Goal: Task Accomplishment & Management: Manage account settings

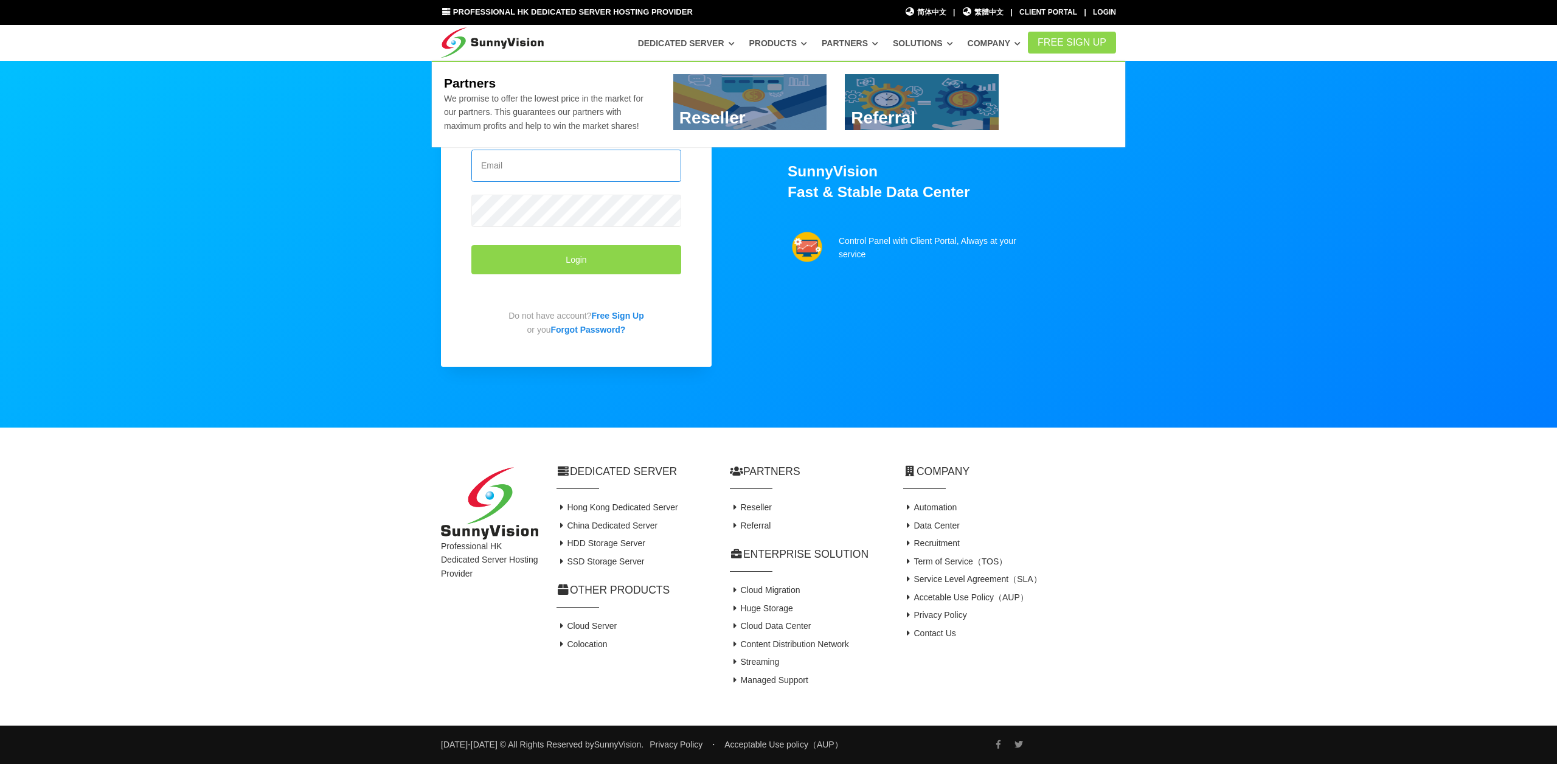
click at [557, 159] on input "email" at bounding box center [576, 166] width 210 height 32
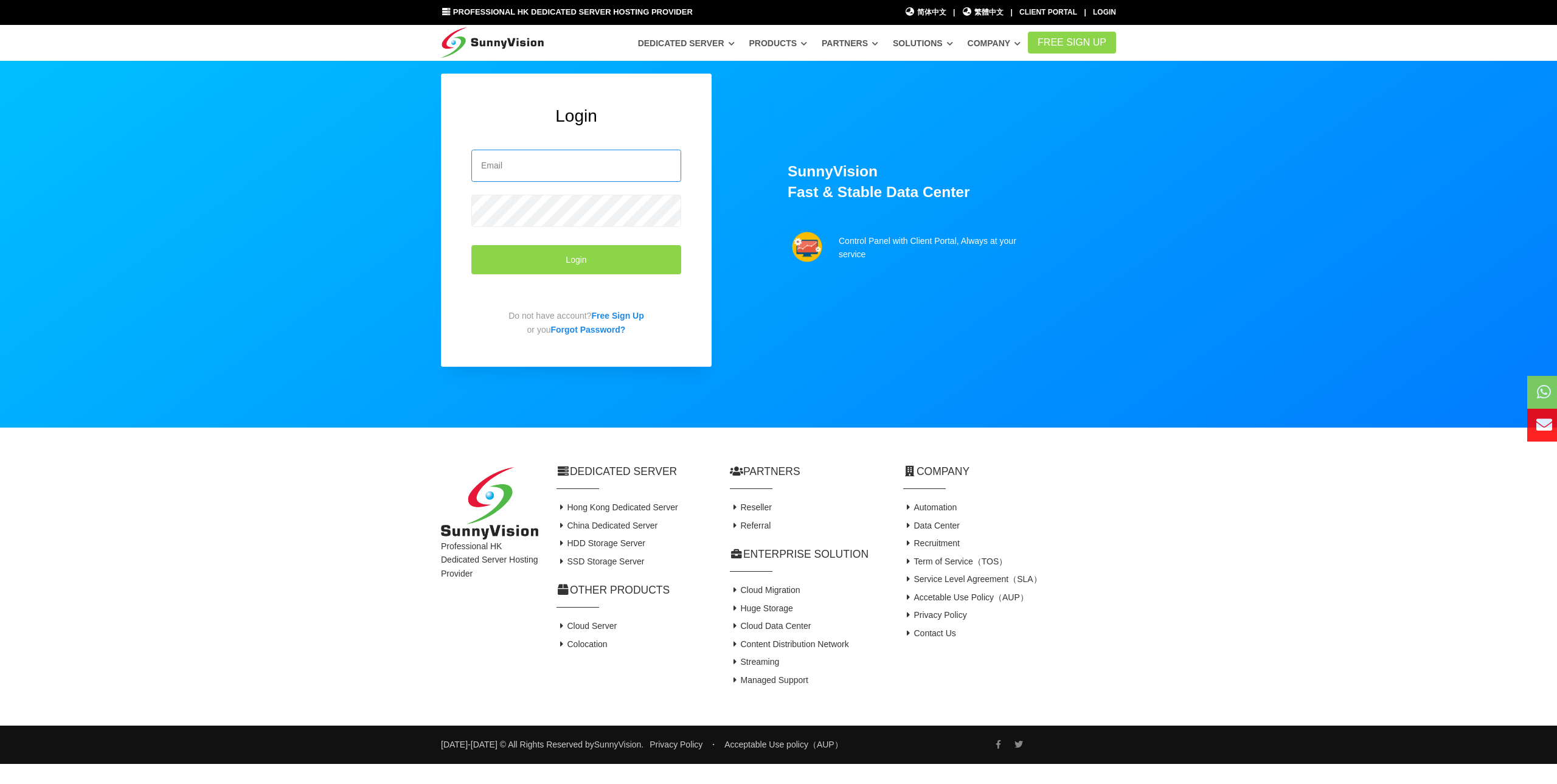
paste input "sunnyvision.com"
type input "sunnyvision.com"
click at [536, 173] on input "he" at bounding box center [576, 166] width 210 height 32
click at [538, 171] on input "he" at bounding box center [576, 166] width 210 height 32
click at [536, 171] on input "he" at bounding box center [576, 166] width 210 height 32
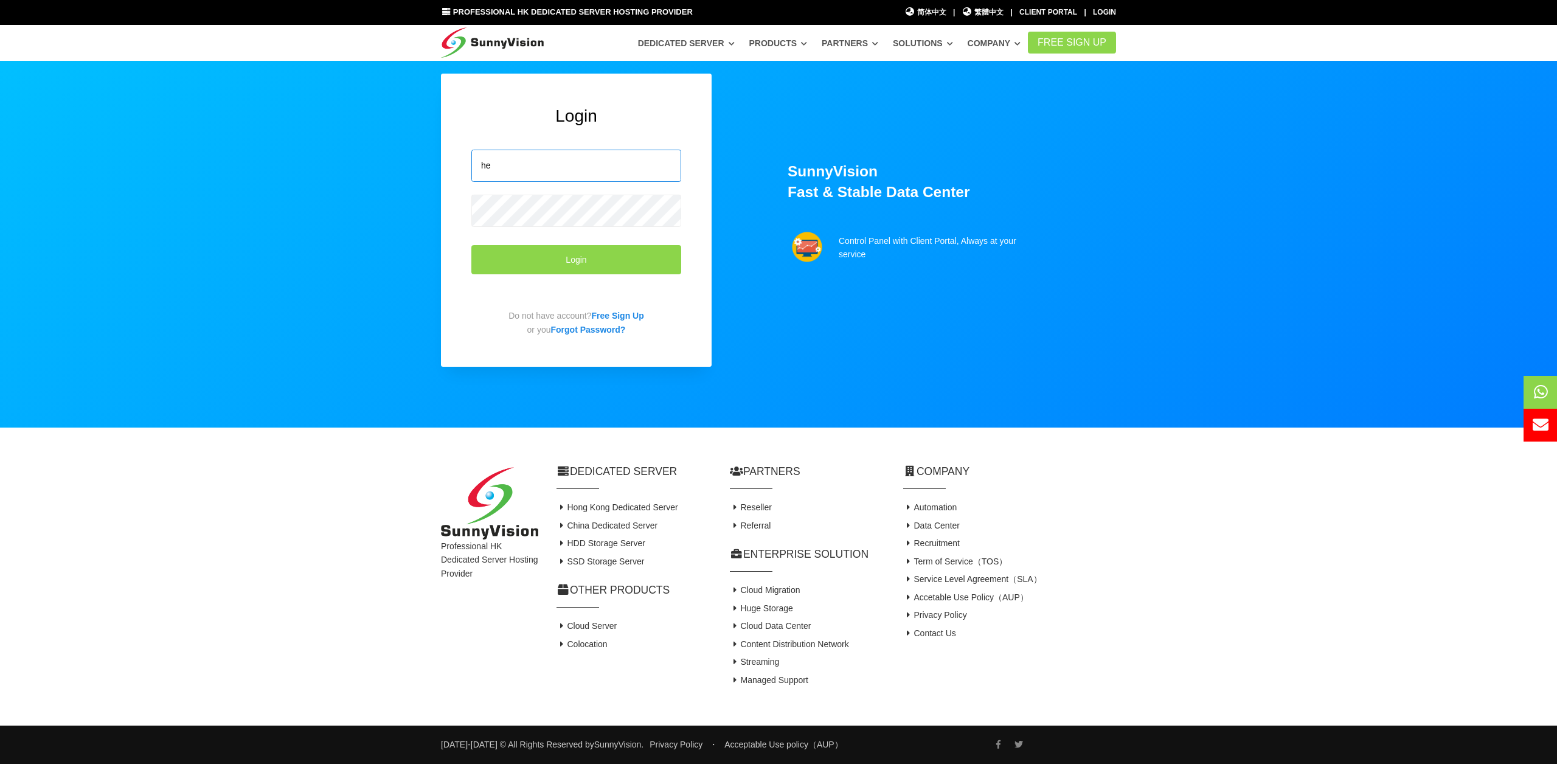
paste input "rmesqwe33@gmail.com"
type input "hermesqwe33@gmail.com"
click at [577, 260] on button "Login" at bounding box center [576, 260] width 210 height 29
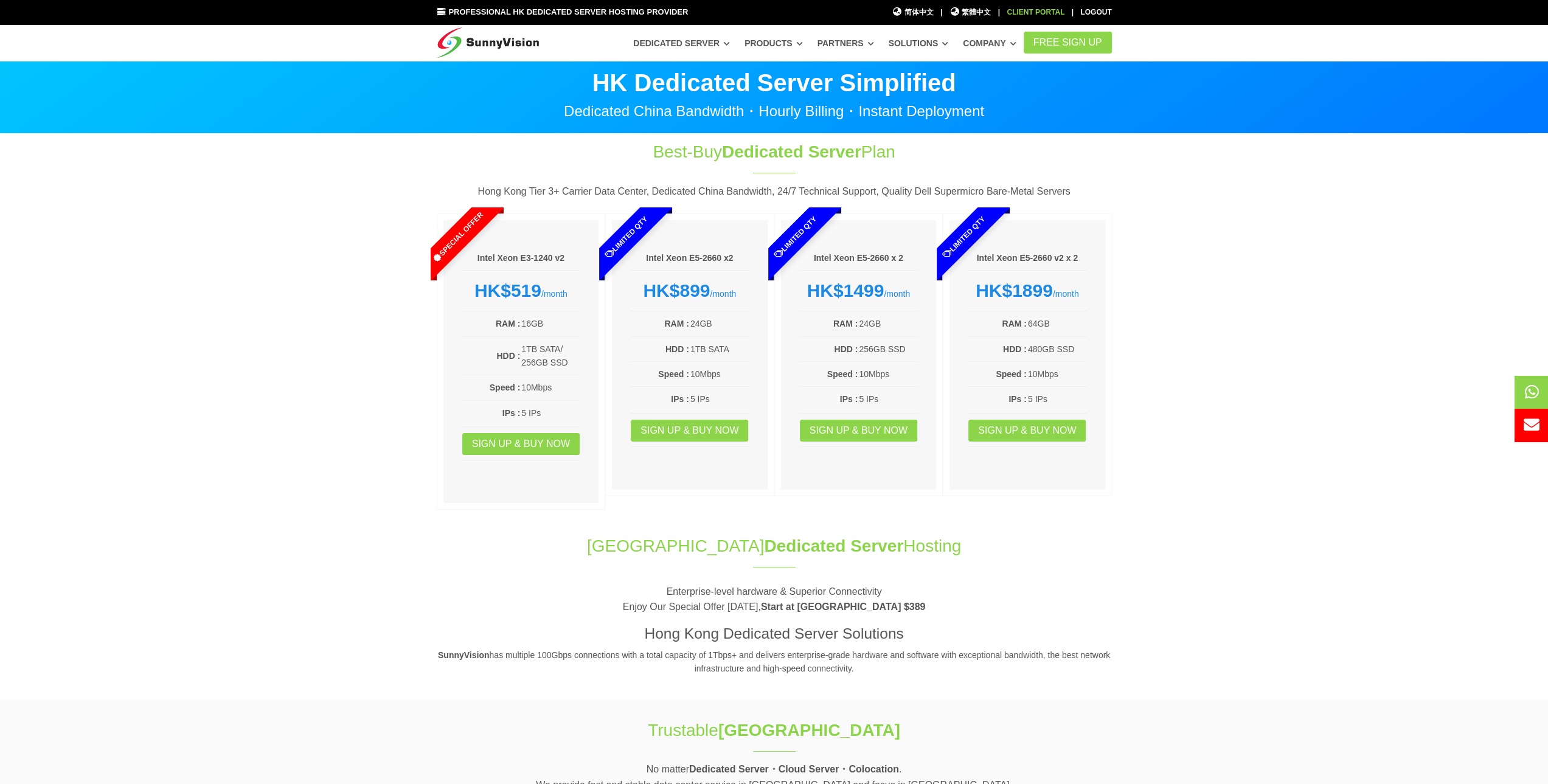
click at [1032, 15] on div "Client Portal" at bounding box center [1035, 13] width 57 height 12
